Goal: Task Accomplishment & Management: Use online tool/utility

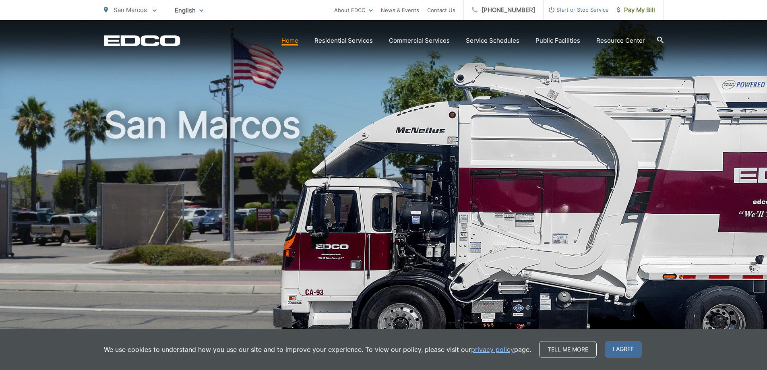
click at [635, 12] on span "Pay My Bill" at bounding box center [636, 10] width 38 height 10
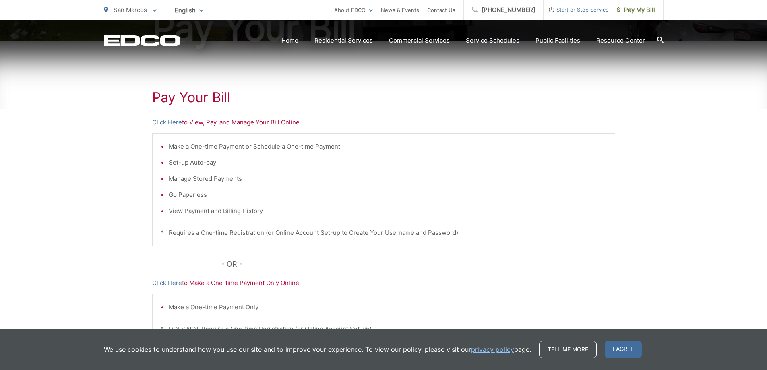
scroll to position [120, 0]
click at [165, 122] on link "Click Here" at bounding box center [167, 122] width 30 height 10
